Goal: Transaction & Acquisition: Purchase product/service

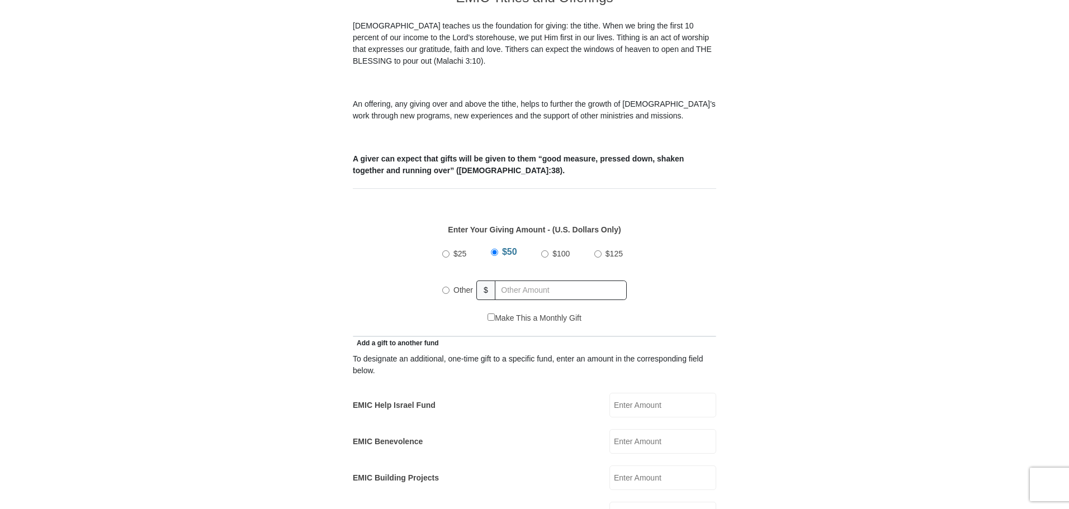
scroll to position [503, 0]
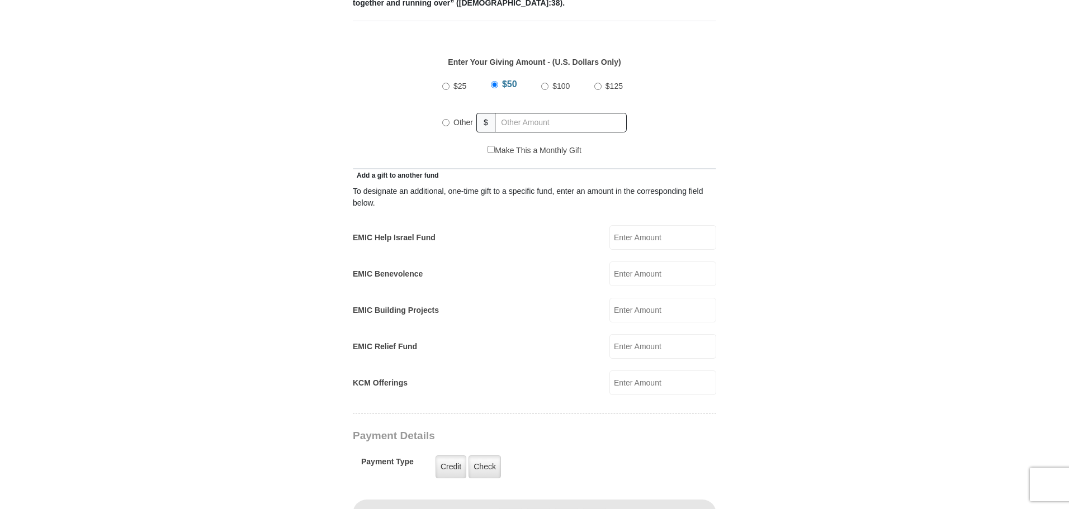
click at [455, 110] on label "Other" at bounding box center [463, 122] width 27 height 25
click at [450, 119] on input "Other" at bounding box center [445, 122] width 7 height 7
radio input "true"
click at [539, 113] on input "text" at bounding box center [563, 123] width 128 height 20
type input "240"
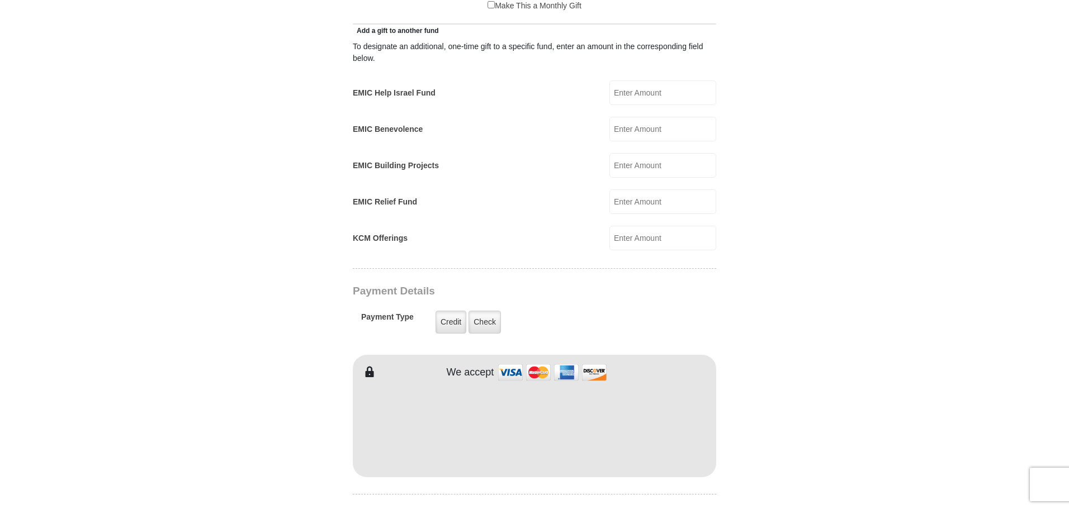
scroll to position [671, 0]
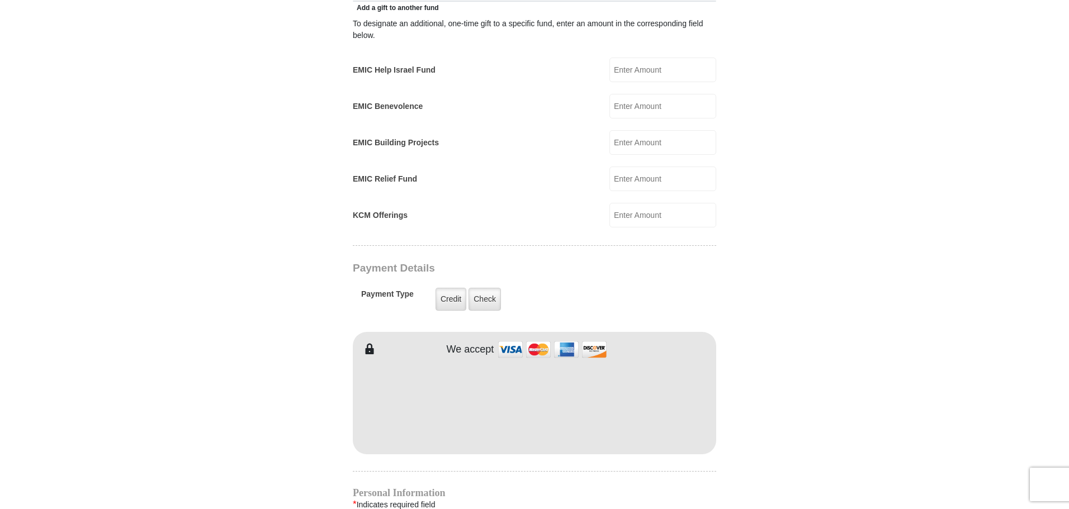
type input "Robert"
type input "Chariton"
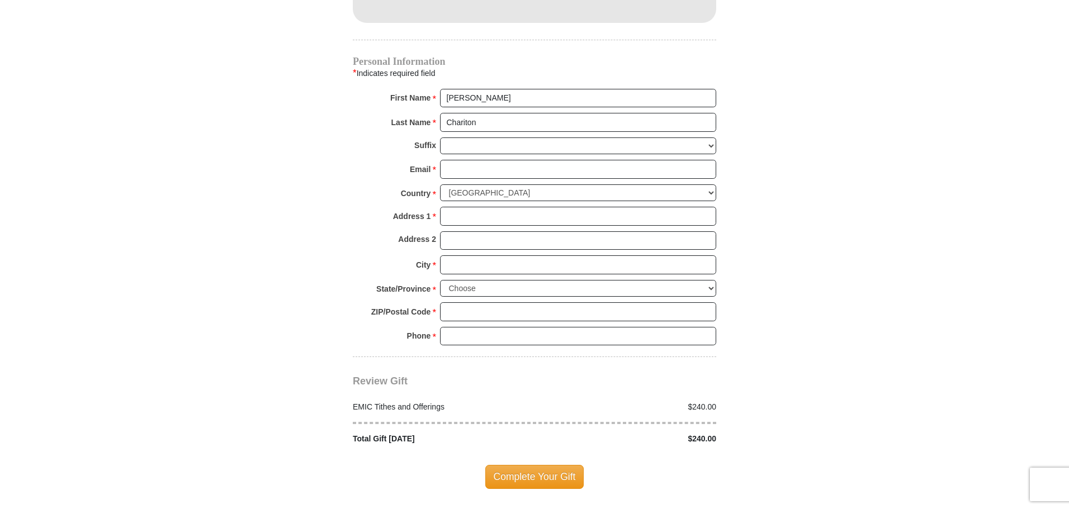
scroll to position [1118, 0]
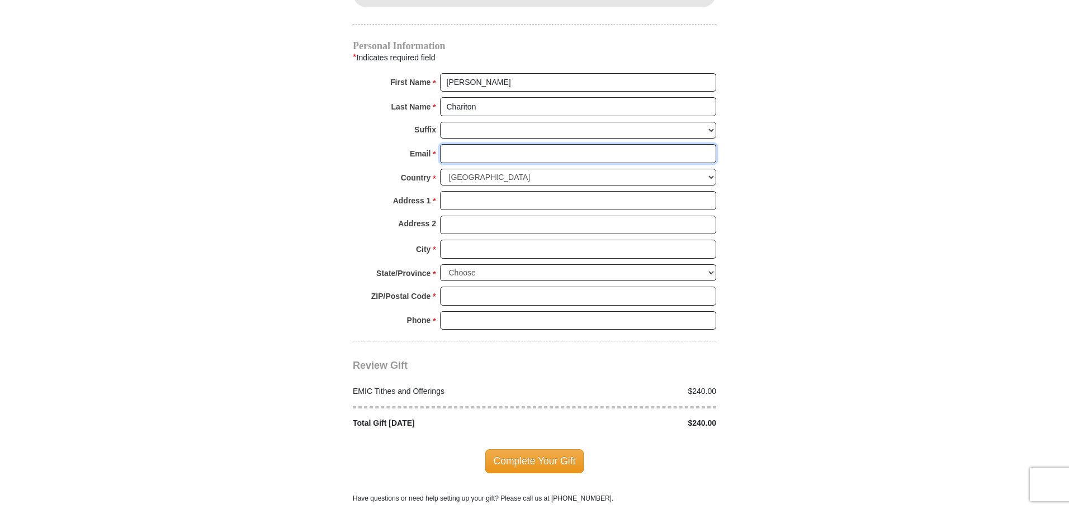
click at [466, 144] on input "Email *" at bounding box center [578, 153] width 276 height 19
type input "charitonrc13@gmail.com"
type input "1851 Brinker Rd"
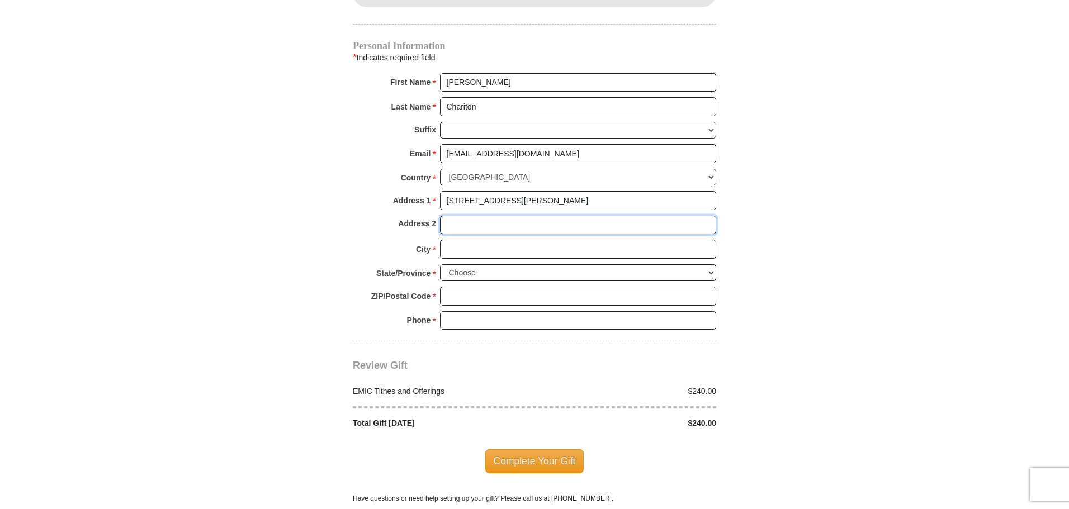
type input "Apt 2403"
type input "Denton"
select select "TX"
type input "76208"
type input "8173729675"
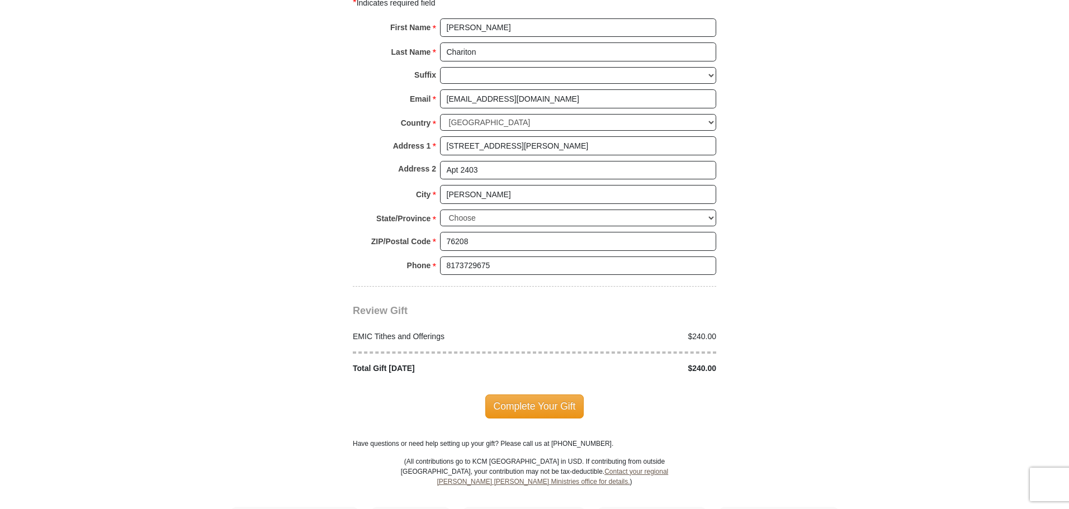
scroll to position [1174, 0]
click at [532, 403] on span "Complete Your Gift" at bounding box center [534, 405] width 99 height 23
